Goal: Task Accomplishment & Management: Manage account settings

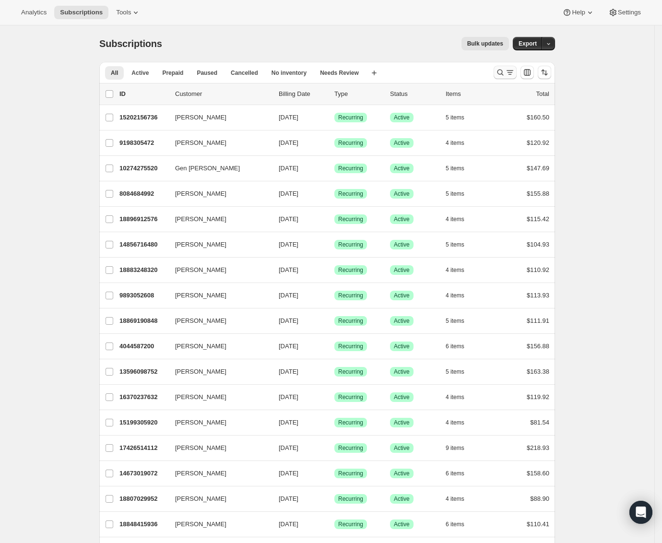
click at [505, 70] on icon "Search and filter results" at bounding box center [501, 73] width 10 height 10
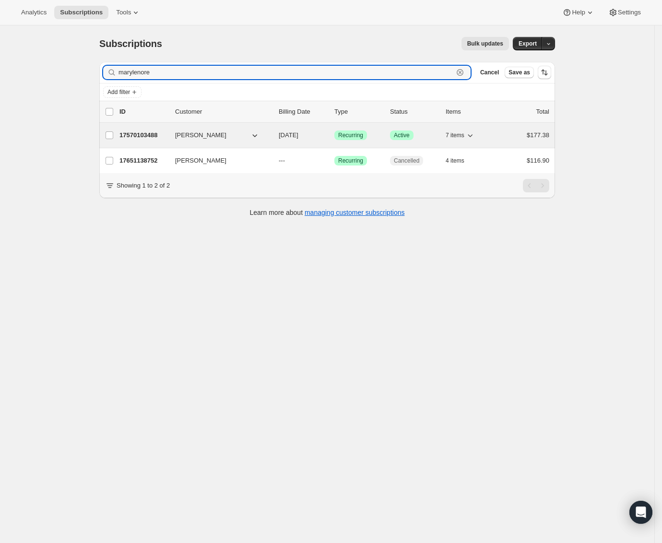
type input "marylenore"
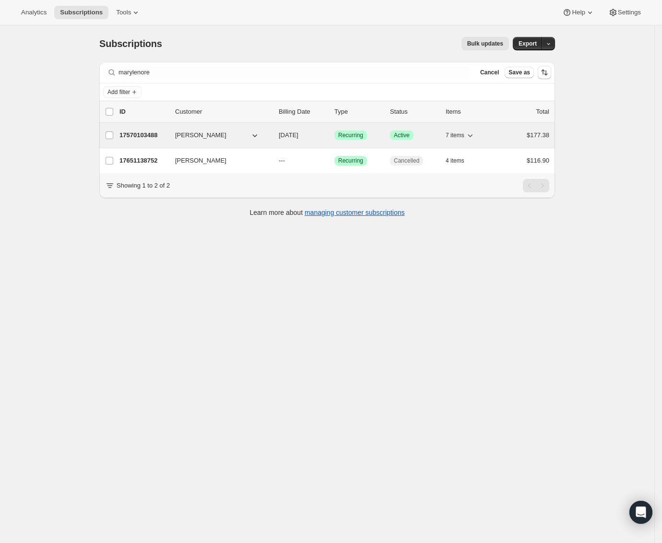
click at [160, 139] on p "17570103488" at bounding box center [143, 135] width 48 height 10
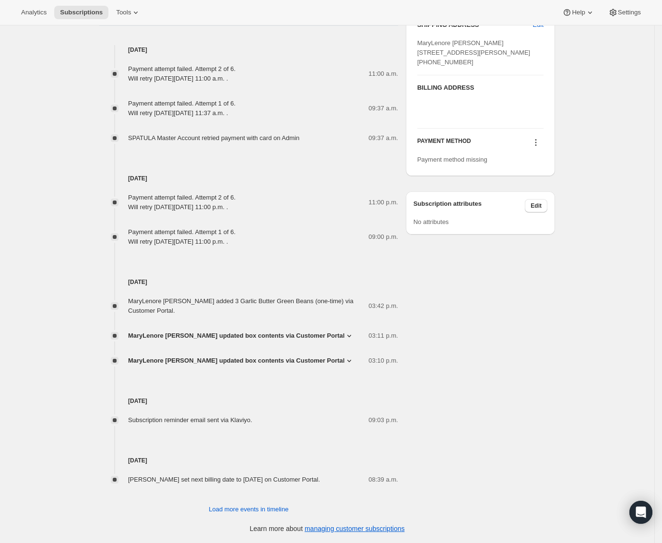
scroll to position [537, 0]
click at [537, 143] on icon at bounding box center [535, 142] width 1 height 1
click at [555, 213] on span "Add credit card" at bounding box center [537, 217] width 66 height 10
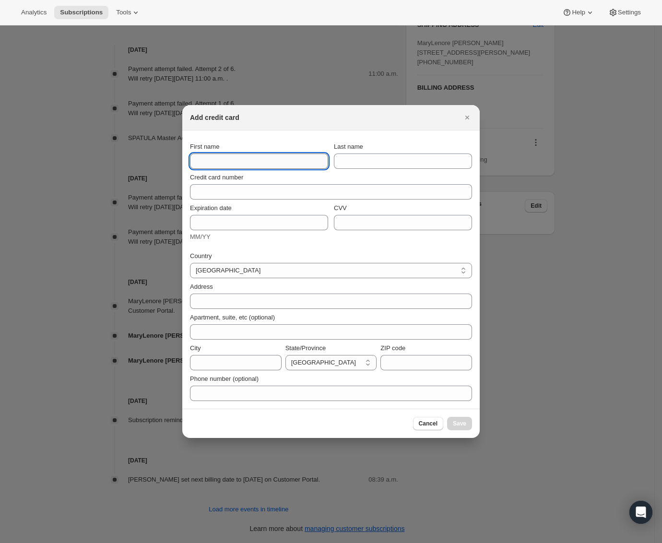
click at [252, 165] on input "First name" at bounding box center [259, 161] width 138 height 15
paste input "MaryLenore"
type input "MaryLenore"
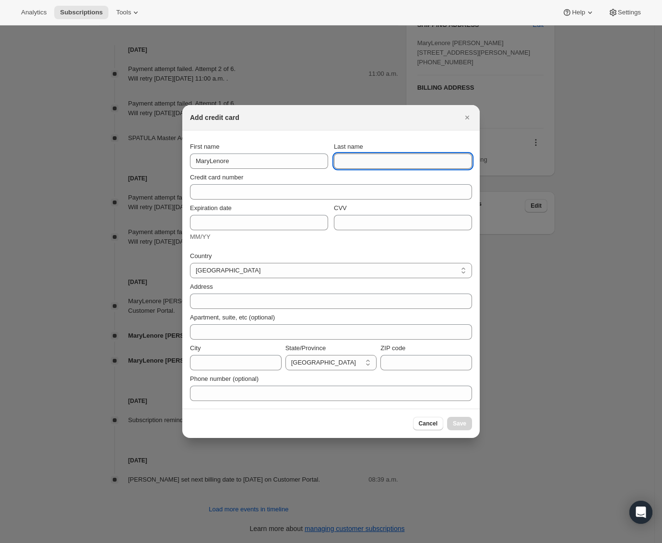
click at [376, 157] on input "Last name" at bounding box center [403, 161] width 138 height 15
paste input "[PERSON_NAME]"
type input "[PERSON_NAME]"
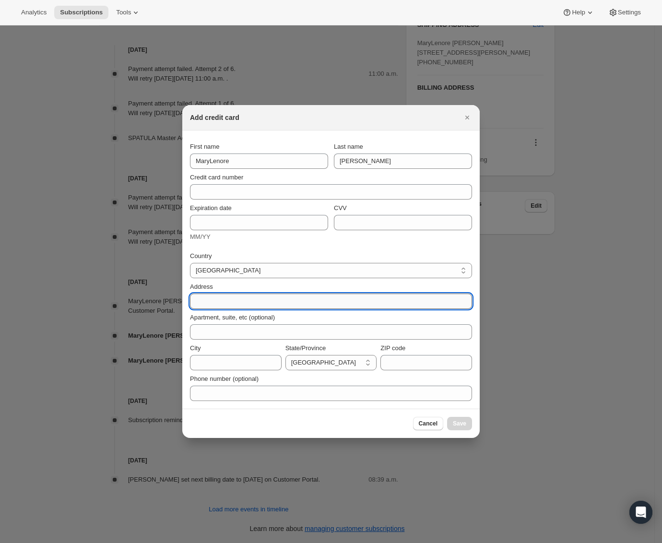
click at [284, 306] on input "Address" at bounding box center [331, 301] width 282 height 15
paste input "214 Gerrard St East"
type input "214 Gerrard St East"
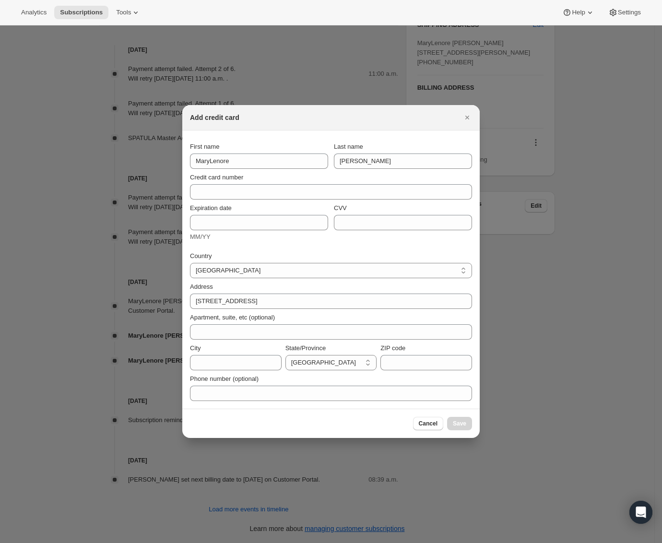
click at [363, 420] on div "Cancel Save" at bounding box center [331, 423] width 282 height 13
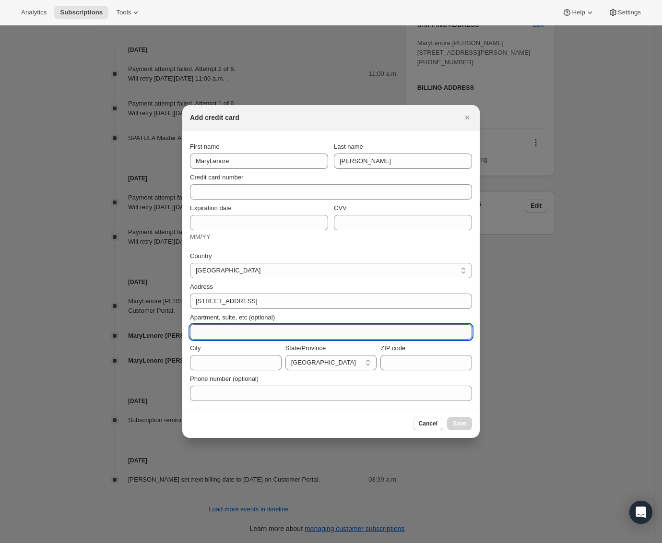
drag, startPoint x: 248, startPoint y: 339, endPoint x: 255, endPoint y: 332, distance: 10.5
click at [248, 339] on input "Apartment, suite, etc (optional)" at bounding box center [331, 331] width 282 height 15
click at [255, 332] on input "Apartment, suite, etc (optional)" at bounding box center [331, 331] width 282 height 15
type input "Unit 2"
click at [257, 420] on div "Cancel Save" at bounding box center [331, 423] width 282 height 13
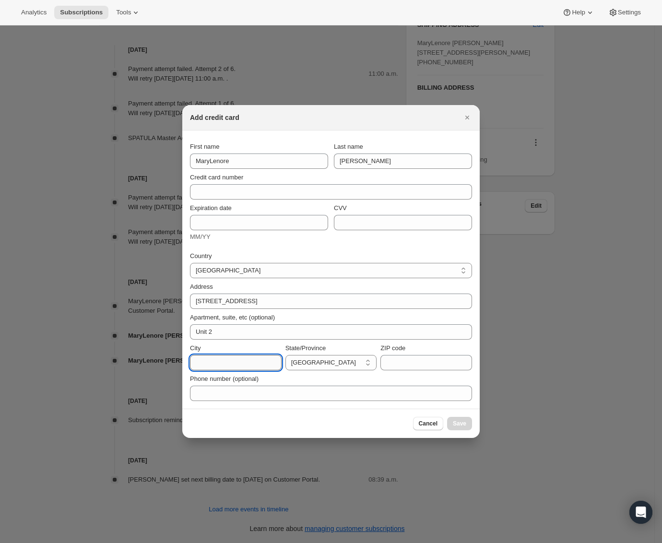
click at [225, 365] on input "City" at bounding box center [236, 362] width 92 height 15
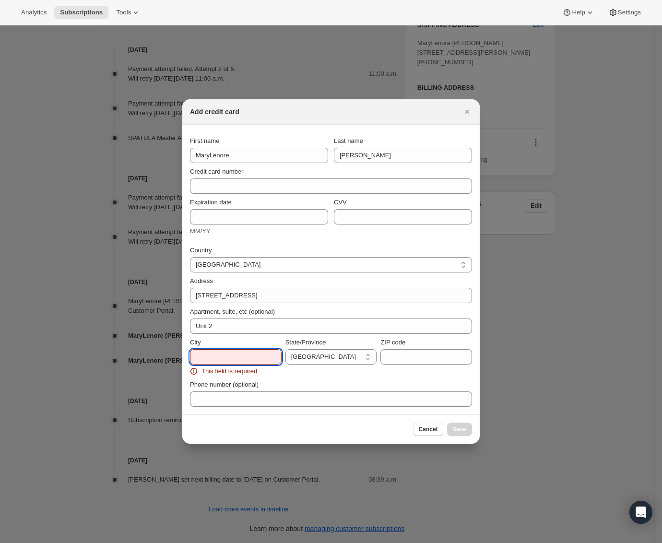
click at [225, 355] on input "City" at bounding box center [236, 356] width 92 height 15
paste input "Toronto"
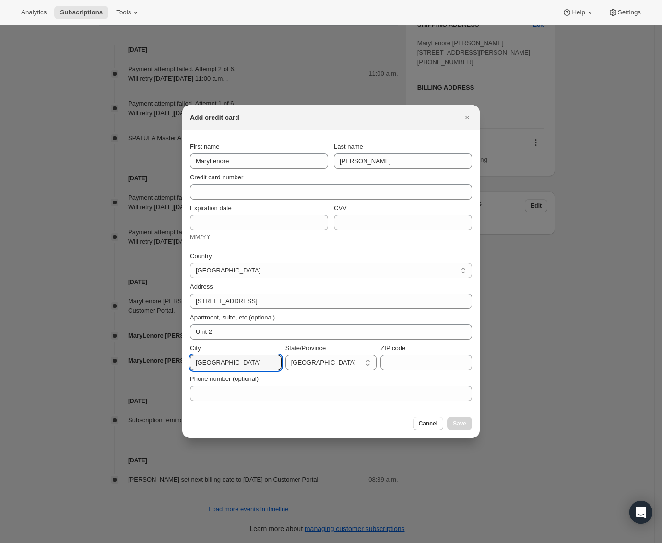
type input "Toronto"
click at [432, 361] on input "ZIP code" at bounding box center [426, 362] width 92 height 15
paste input "M5A 2E6"
type input "M5A 2E6"
click at [267, 426] on div "Cancel Save" at bounding box center [331, 423] width 282 height 13
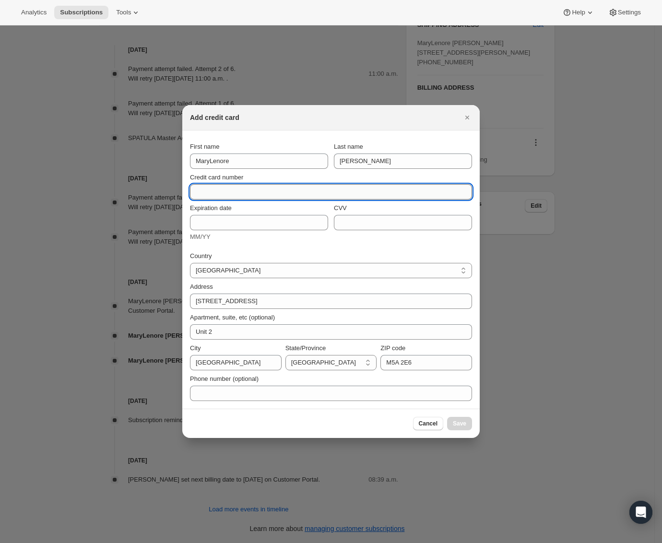
click at [239, 194] on input "Credit card number" at bounding box center [327, 191] width 274 height 15
click at [391, 179] on div "Credit card number" at bounding box center [331, 186] width 282 height 27
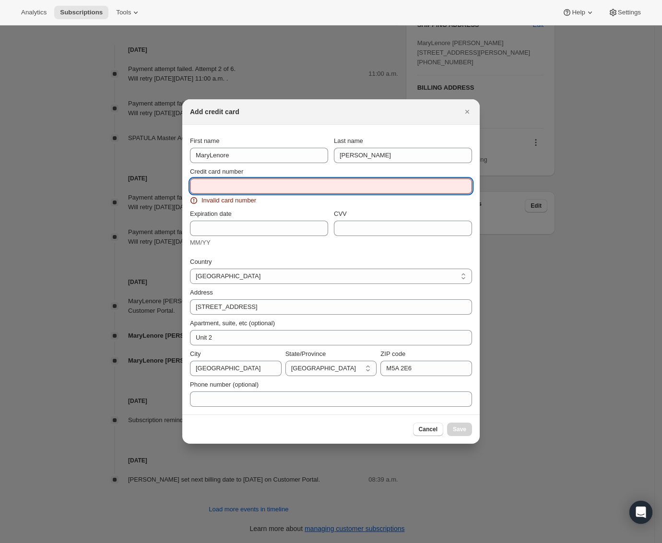
click at [348, 192] on input "Credit card number" at bounding box center [327, 185] width 274 height 15
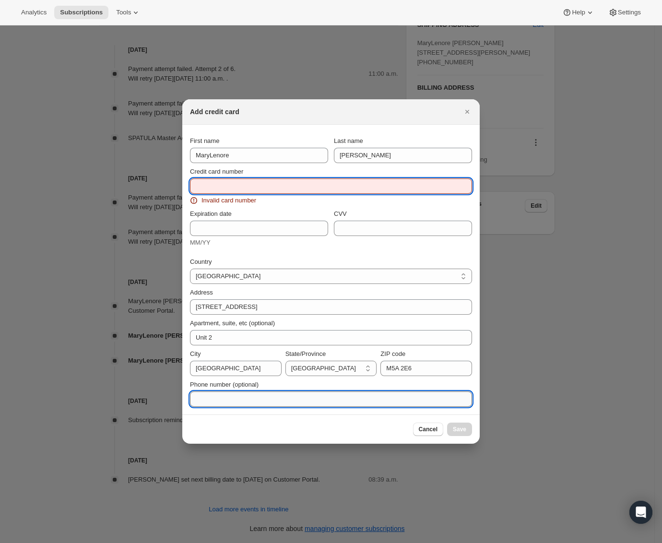
click at [270, 398] on input "Phone number (optional)" at bounding box center [331, 398] width 282 height 15
paste input "M5A 2E6"
type input "M5A 2E6"
type input "+16473827827"
click at [260, 191] on input "Credit card number" at bounding box center [327, 185] width 274 height 15
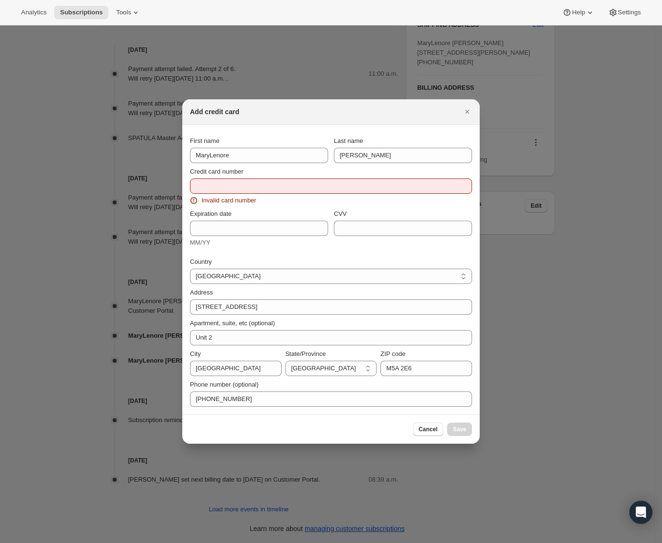
click at [398, 116] on div "Add credit card" at bounding box center [330, 111] width 297 height 25
click at [251, 184] on input "Credit card number" at bounding box center [327, 185] width 274 height 15
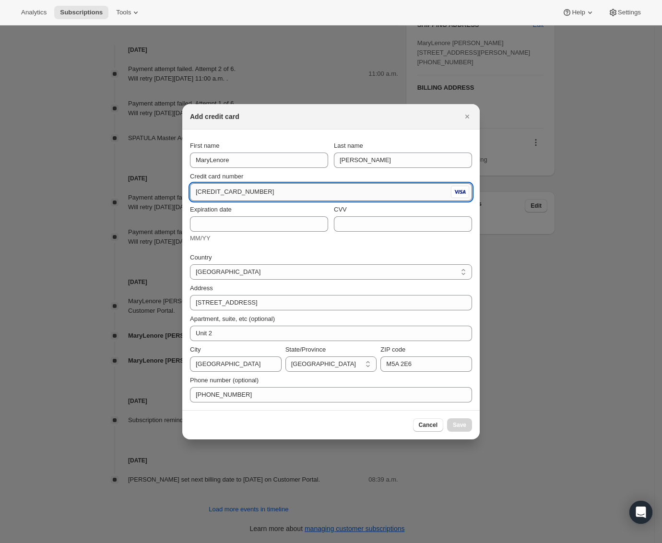
type input "4514 0116 1646 8599"
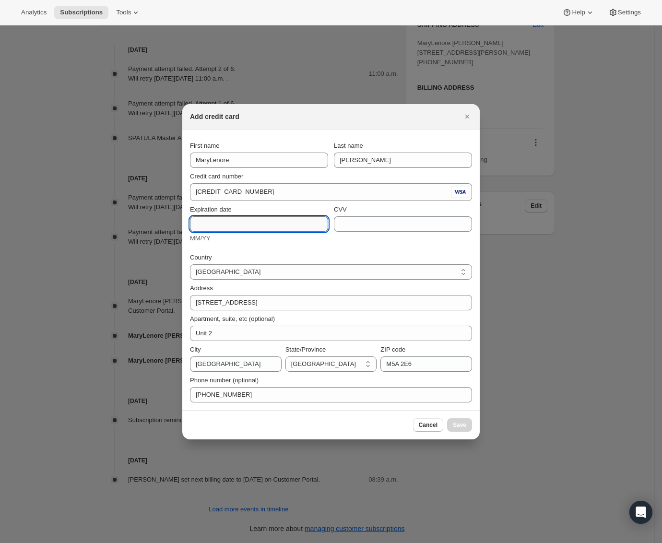
click at [257, 220] on input "Expiration date" at bounding box center [259, 223] width 138 height 15
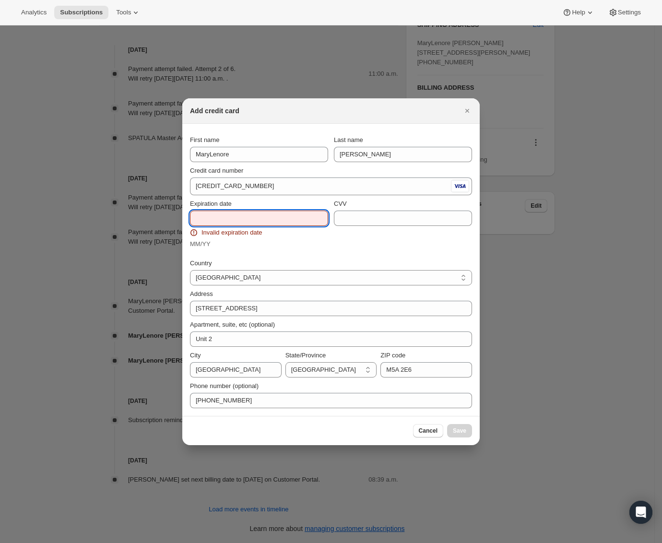
click at [307, 211] on div "Expiration date Invalid expiration date MM/YY" at bounding box center [259, 224] width 138 height 50
click at [255, 216] on input "Expiration date" at bounding box center [259, 218] width 138 height 15
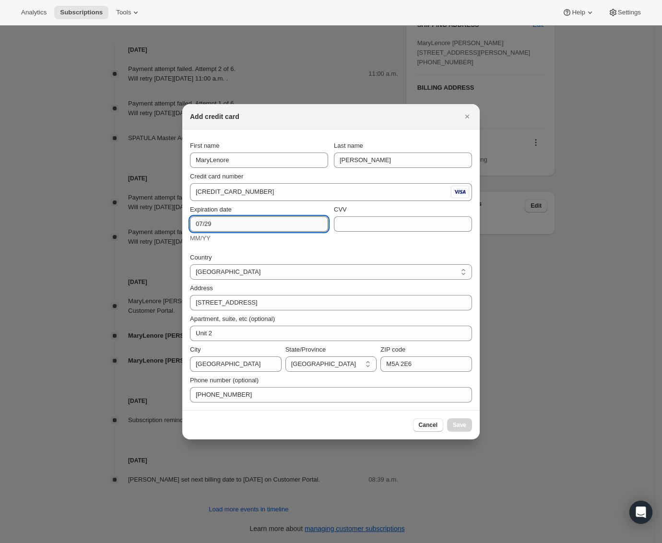
type input "07/29"
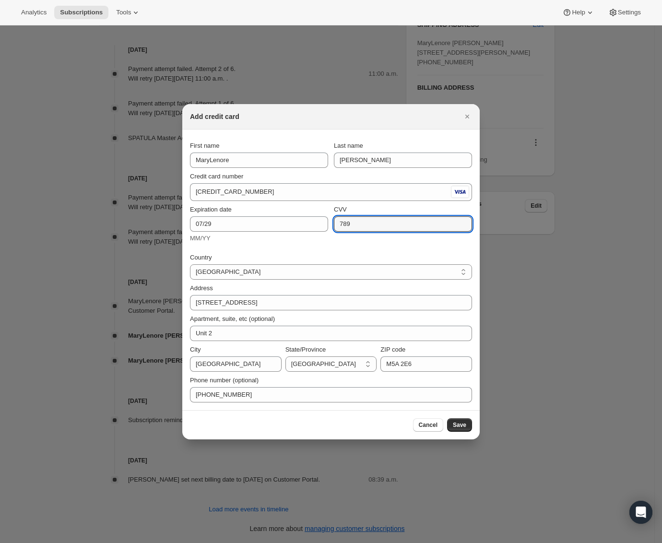
type input "789"
click at [336, 426] on div "Cancel Save" at bounding box center [331, 424] width 282 height 13
click at [466, 421] on button "Save" at bounding box center [459, 424] width 25 height 13
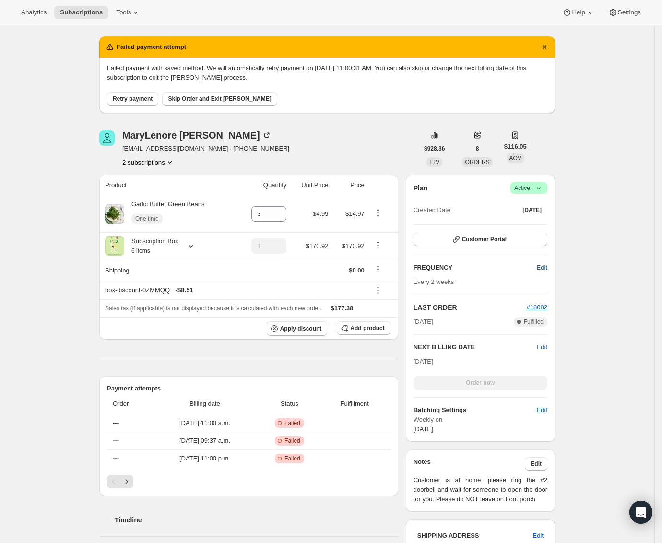
click at [144, 99] on span "Retry payment" at bounding box center [133, 99] width 40 height 8
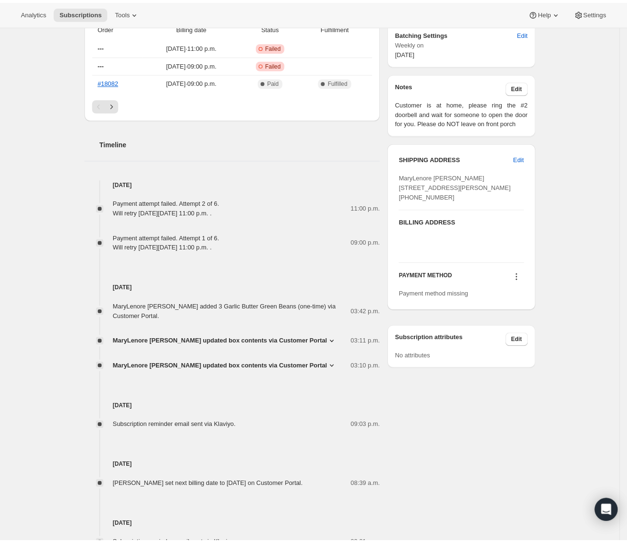
scroll to position [382, 0]
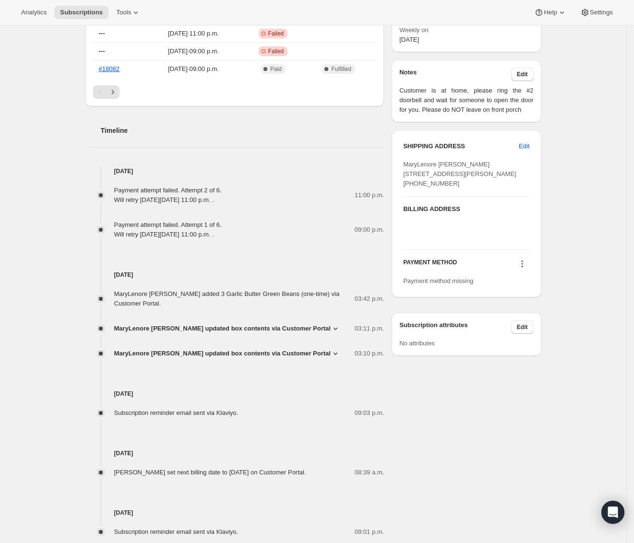
click at [547, 435] on div "Subscription #17570103488. This page is ready Subscription #17570103488 Success…" at bounding box center [313, 119] width 479 height 952
click at [525, 269] on icon at bounding box center [522, 264] width 10 height 10
click at [527, 269] on icon at bounding box center [522, 264] width 10 height 10
drag, startPoint x: 444, startPoint y: 450, endPoint x: 113, endPoint y: 183, distance: 425.8
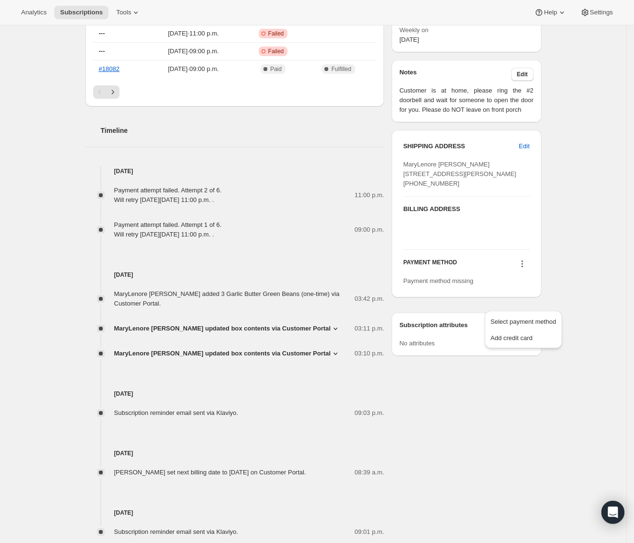
click at [438, 445] on div "MaryLenore [PERSON_NAME] [EMAIL_ADDRESS][DOMAIN_NAME] · [PHONE_NUMBER] 2 subscr…" at bounding box center [309, 146] width 463 height 841
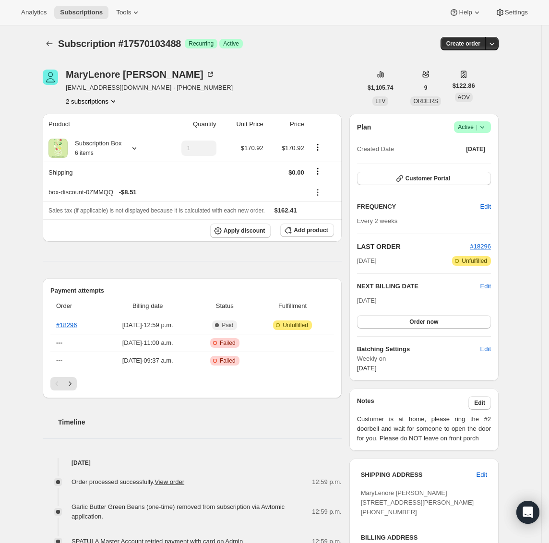
click at [535, 83] on div "Subscription #17570103488. This page is ready Subscription #17570103488 Success…" at bounding box center [270, 545] width 541 height 1040
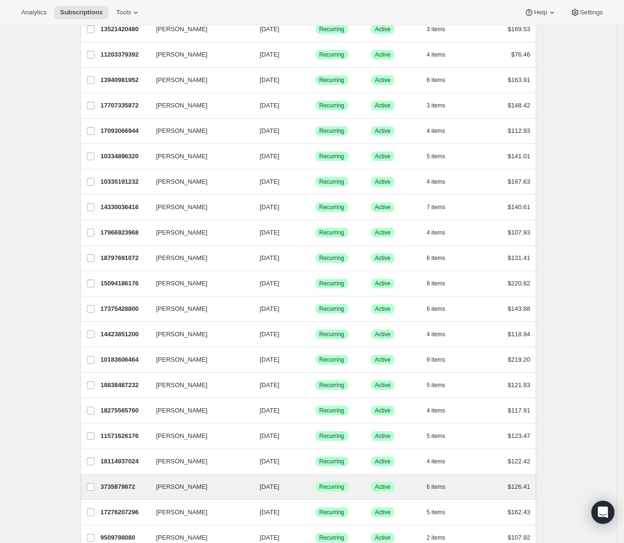
scroll to position [904, 0]
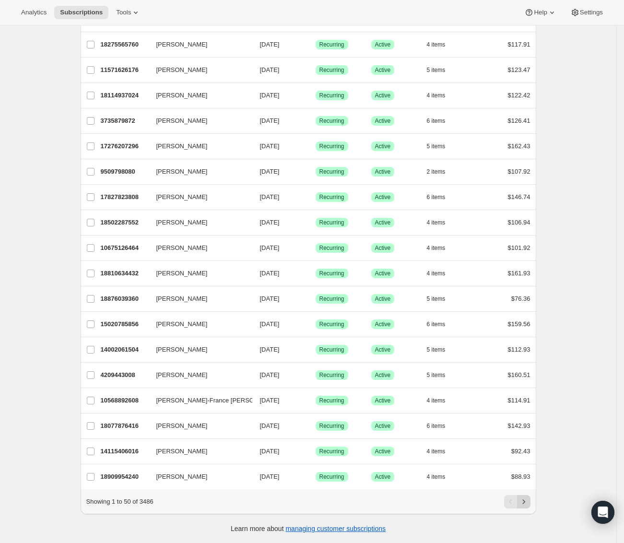
click at [525, 502] on icon "Next" at bounding box center [524, 502] width 10 height 10
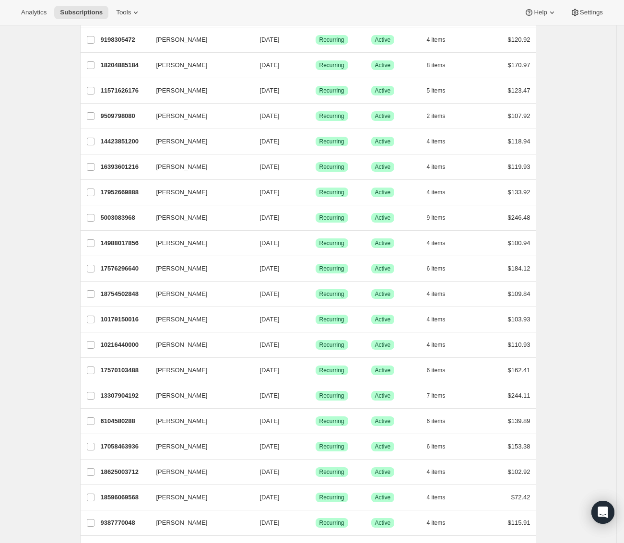
scroll to position [0, 0]
